Goal: Information Seeking & Learning: Learn about a topic

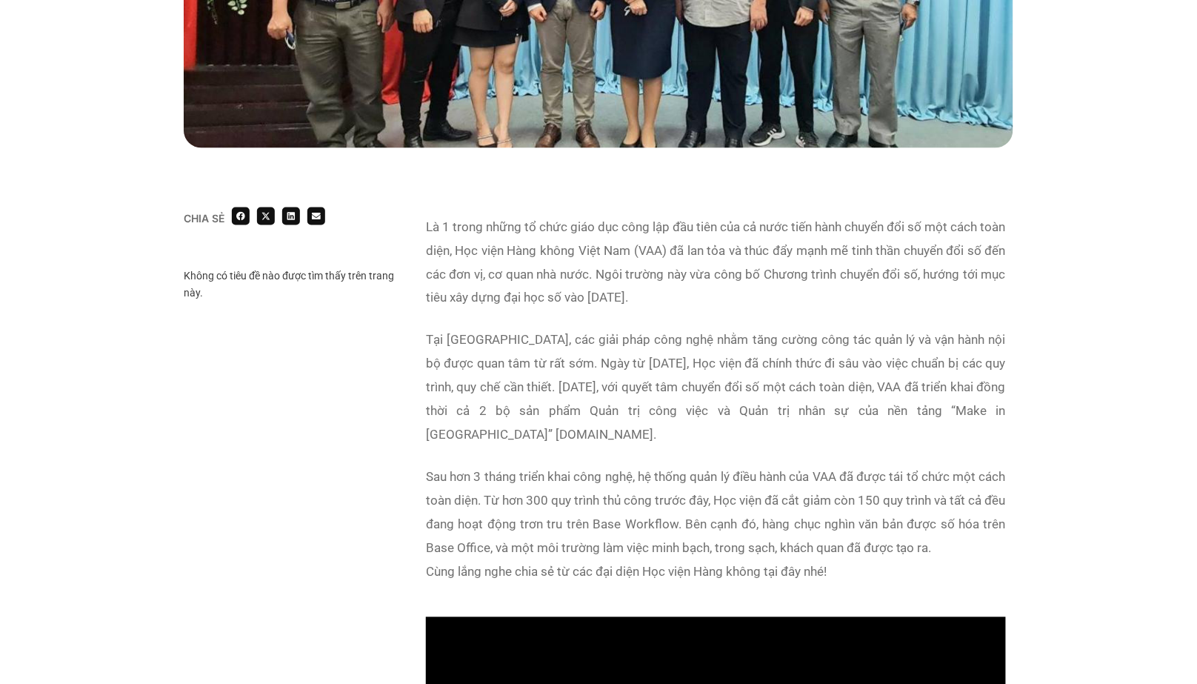
scroll to position [612, 0]
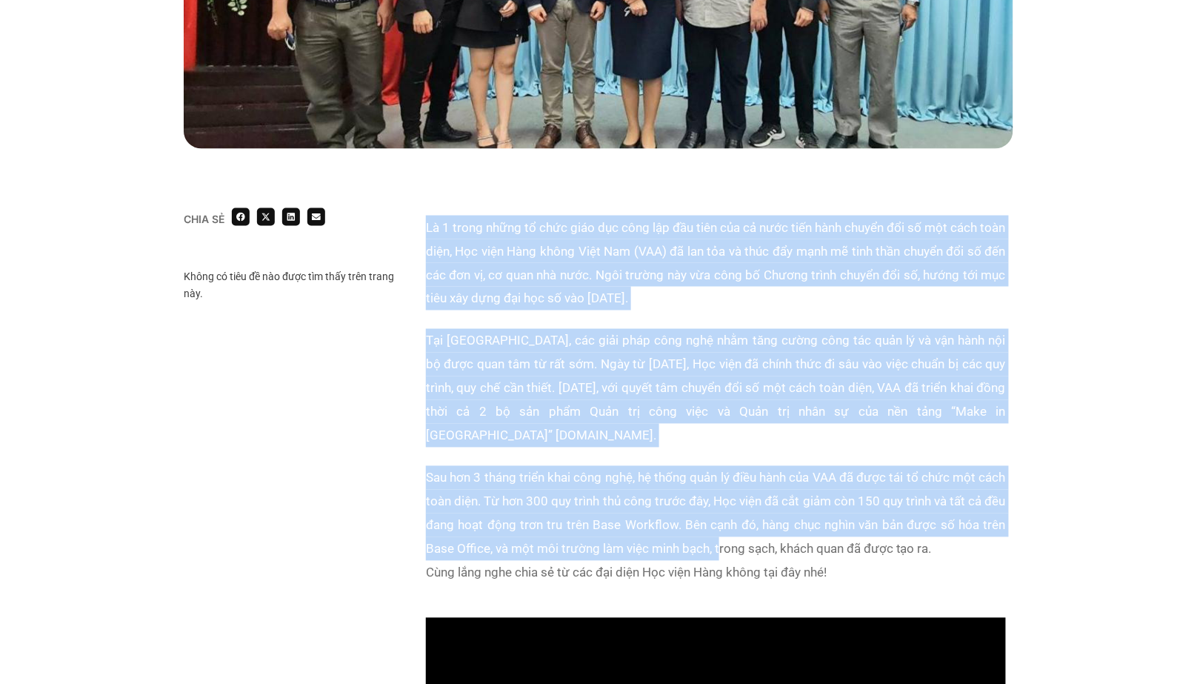
drag, startPoint x: 426, startPoint y: 224, endPoint x: 743, endPoint y: 521, distance: 434.4
click at [743, 521] on div "Là 1 trong những tổ chức giáo dục công lập đầu tiên của cả nước tiến hành chuyể…" at bounding box center [716, 408] width 580 height 387
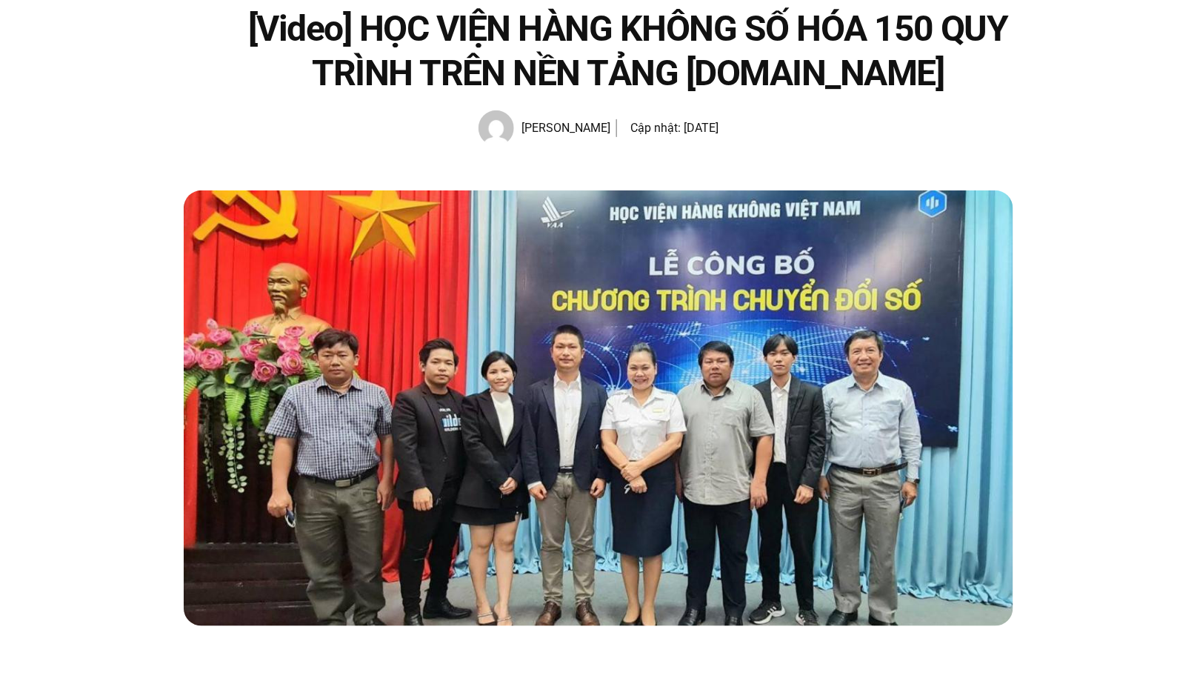
scroll to position [92, 0]
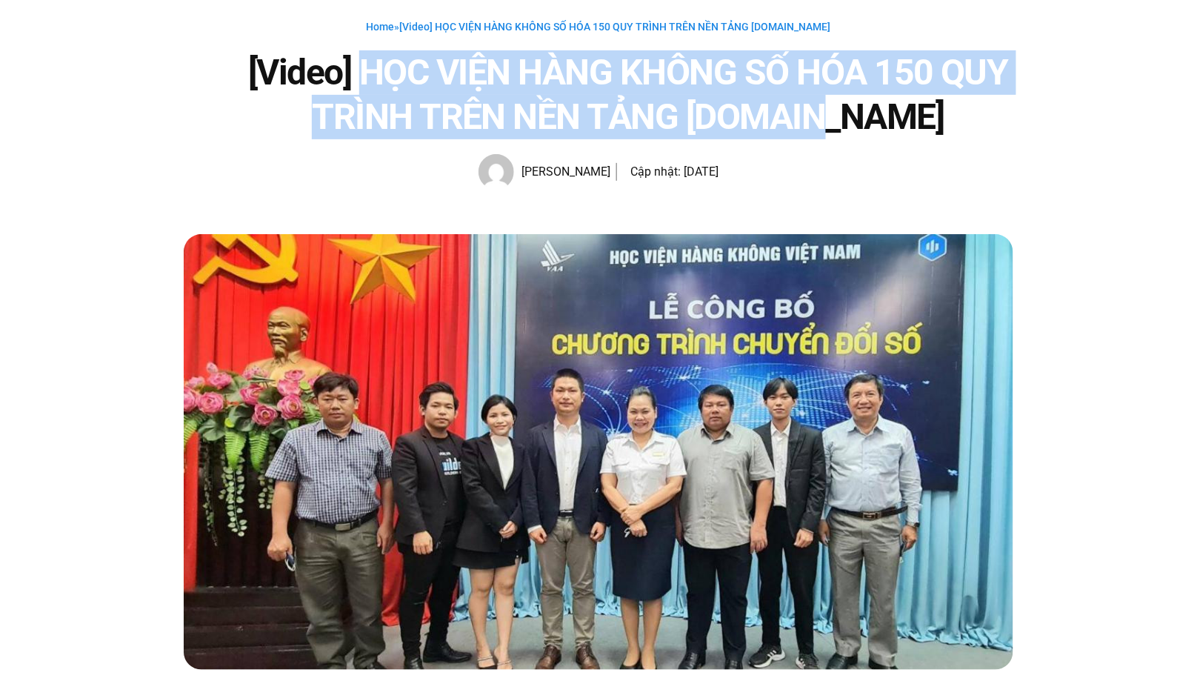
drag, startPoint x: 368, startPoint y: 73, endPoint x: 886, endPoint y: 101, distance: 518.4
click at [886, 101] on h1 "[Video] HỌC VIỆN HÀNG KHÔNG SỐ HÓA 150 QUY TRÌNH TRÊN NỀN TẢNG [DOMAIN_NAME]" at bounding box center [628, 94] width 770 height 89
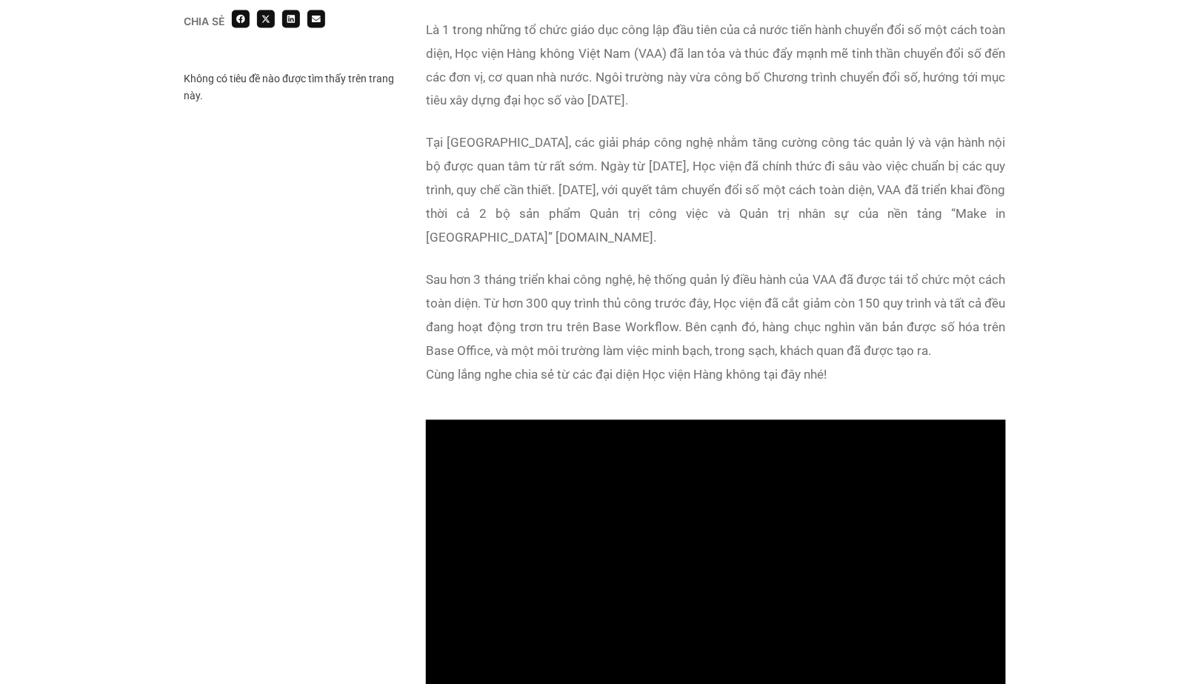
scroll to position [807, 0]
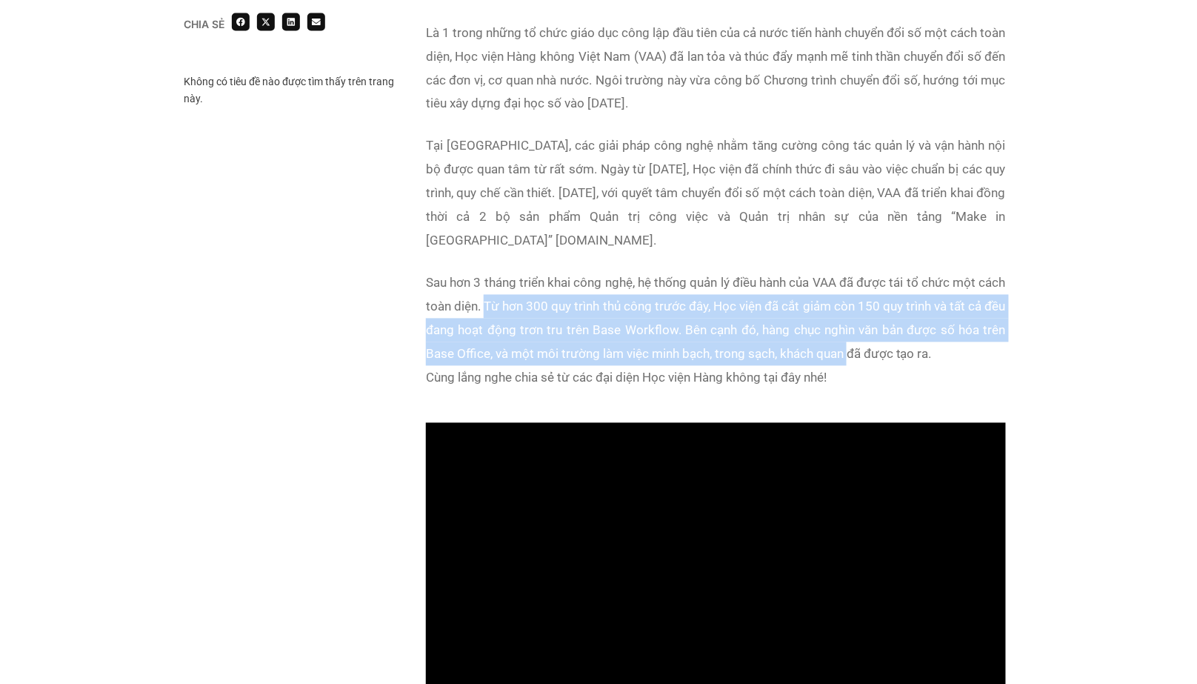
drag, startPoint x: 515, startPoint y: 285, endPoint x: 877, endPoint y: 330, distance: 364.1
click at [877, 330] on p "Sau hơn 3 tháng triển khai công nghệ, hệ thống quản lý điều hành của VAA đã đượ…" at bounding box center [716, 330] width 580 height 118
click at [854, 341] on p "Sau hơn 3 tháng triển khai công nghệ, hệ thống quản lý điều hành của VAA đã đượ…" at bounding box center [716, 330] width 580 height 118
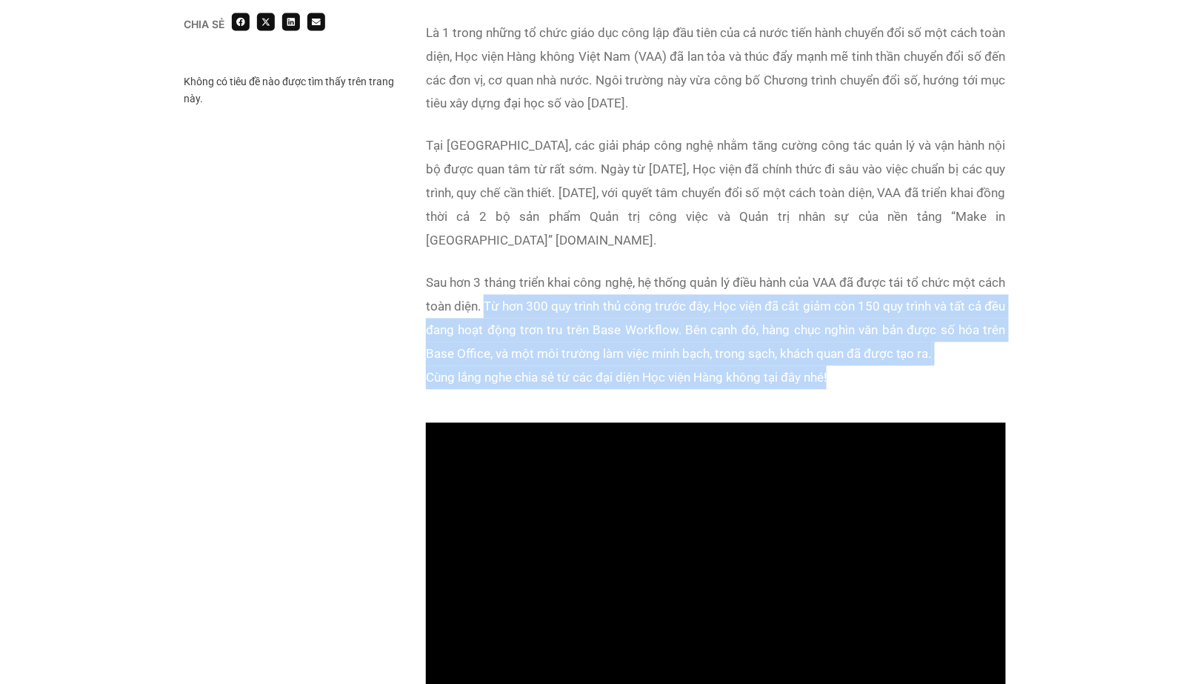
copy p "Từ hơn 300 quy trình thủ công trước đây, Học viện đã cắt giảm còn 150 quy trình…"
drag, startPoint x: 857, startPoint y: 358, endPoint x: 515, endPoint y: 278, distance: 351.2
click at [515, 278] on p "Sau hơn 3 tháng triển khai công nghệ, hệ thống quản lý điều hành của VAA đã đượ…" at bounding box center [716, 330] width 580 height 118
click at [610, 170] on p "Tại [GEOGRAPHIC_DATA], các giải pháp công nghệ nhằm tăng cường công tác quản lý…" at bounding box center [716, 193] width 580 height 118
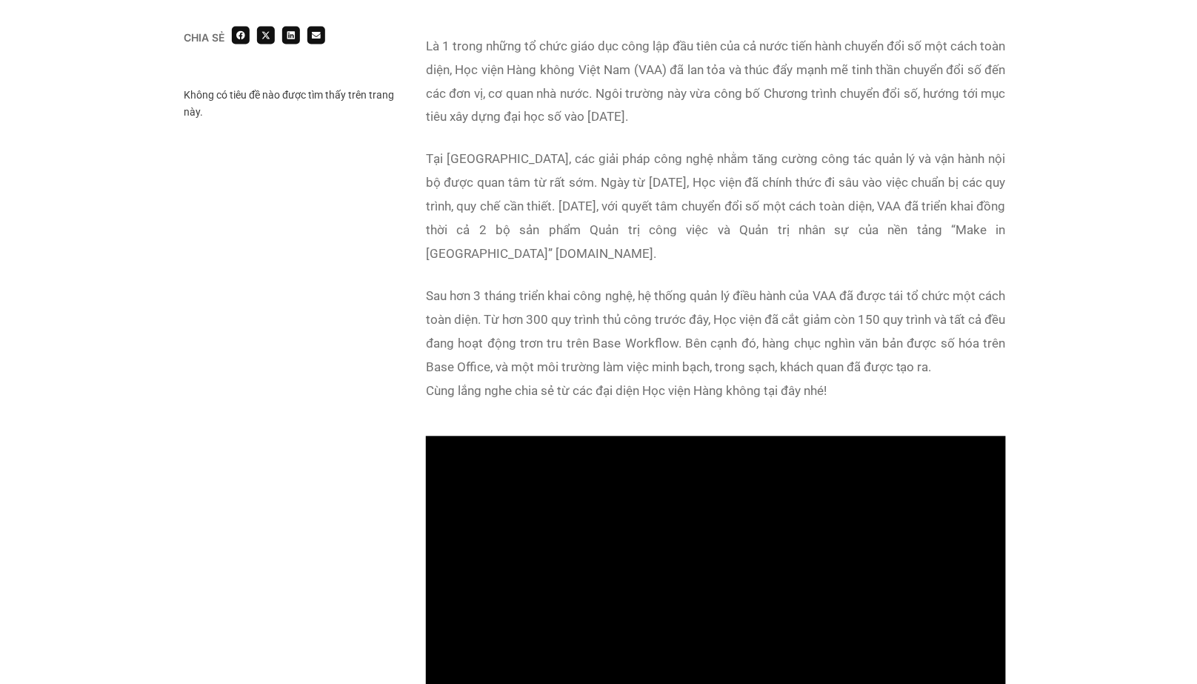
scroll to position [792, 0]
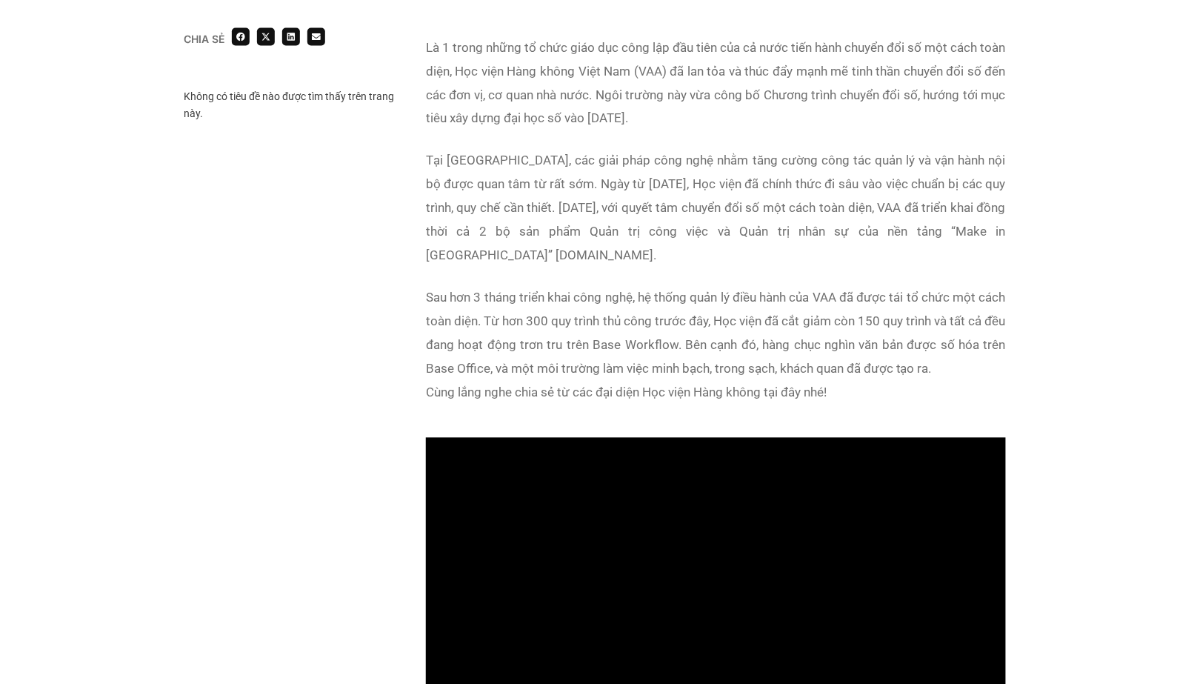
click at [610, 170] on p "Tại [GEOGRAPHIC_DATA], các giải pháp công nghệ nhằm tăng cường công tác quản lý…" at bounding box center [716, 208] width 580 height 118
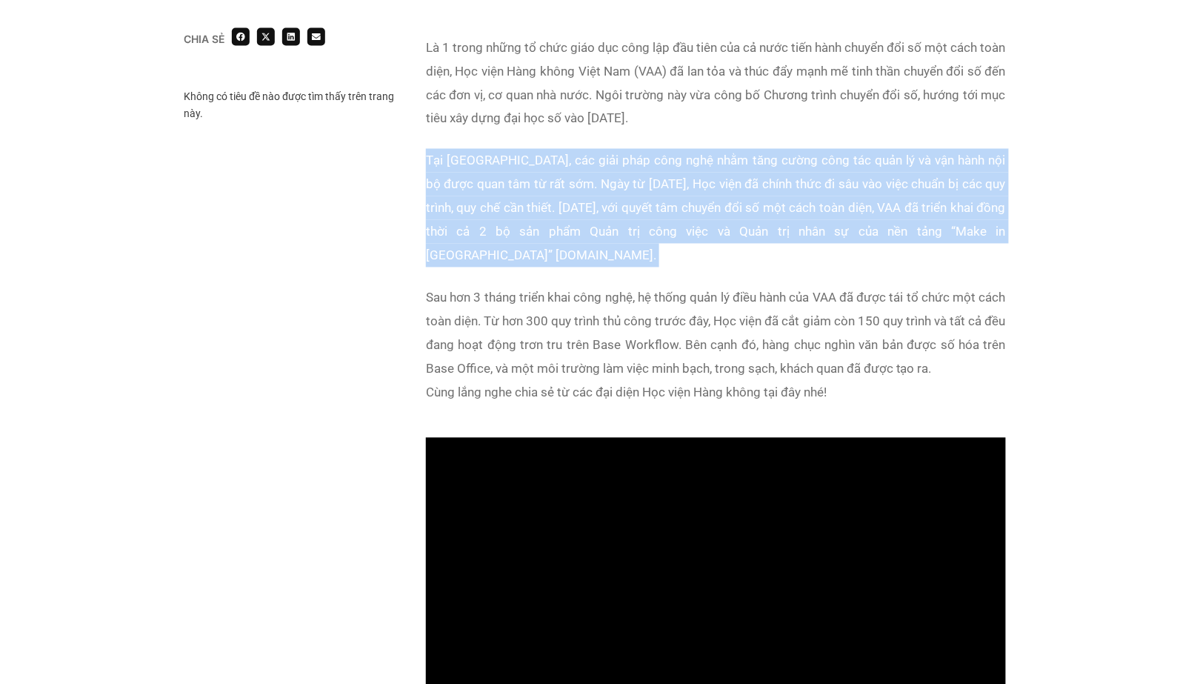
click at [610, 170] on p "Tại [GEOGRAPHIC_DATA], các giải pháp công nghệ nhằm tăng cường công tác quản lý…" at bounding box center [716, 208] width 580 height 118
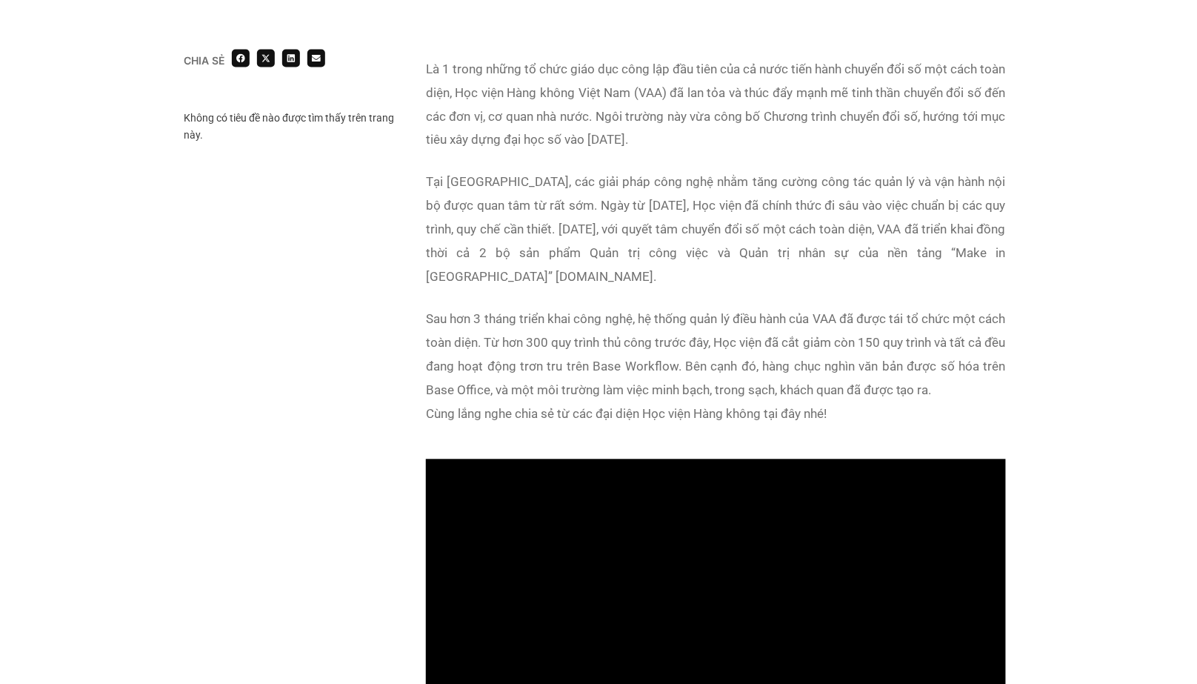
scroll to position [769, 0]
